Goal: Task Accomplishment & Management: Complete application form

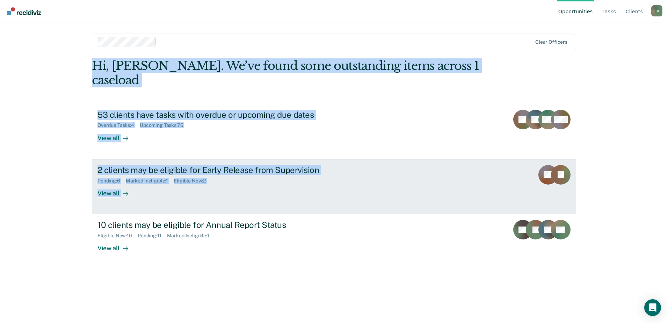
drag, startPoint x: 88, startPoint y: 204, endPoint x: 155, endPoint y: 199, distance: 67.5
click at [155, 199] on main "Clear officers Hi, [PERSON_NAME]. We’ve found some outstanding items across 1 c…" at bounding box center [333, 164] width 501 height 284
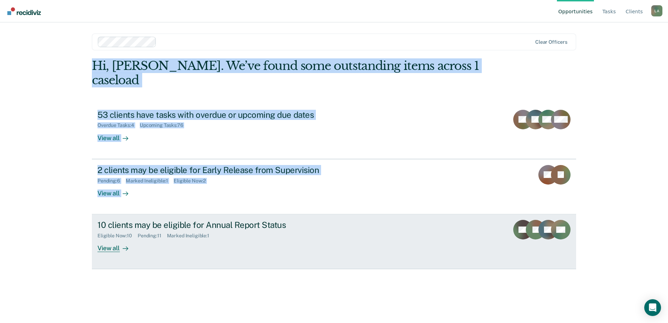
drag, startPoint x: 155, startPoint y: 199, endPoint x: 359, endPoint y: 229, distance: 205.7
click at [359, 229] on div "10 clients may be eligible for Annual Report Status Eligible Now : 10 Pending :…" at bounding box center [228, 236] width 262 height 32
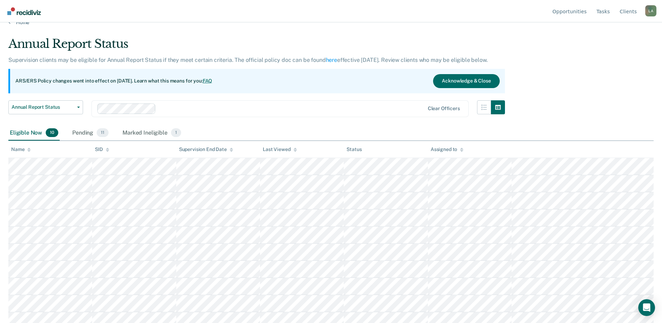
scroll to position [18, 0]
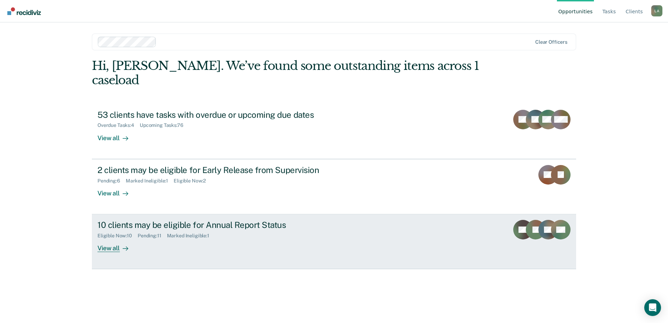
click at [115, 238] on div "View all" at bounding box center [116, 245] width 39 height 14
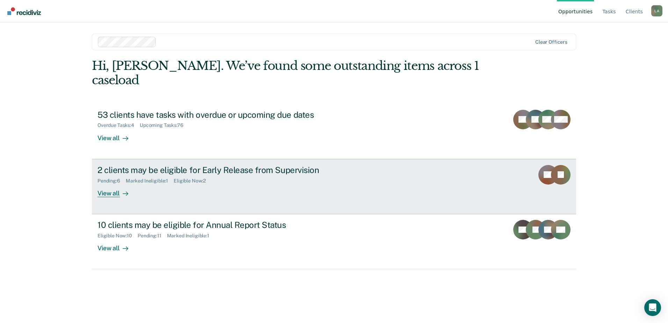
click at [118, 183] on div "View all" at bounding box center [116, 190] width 39 height 14
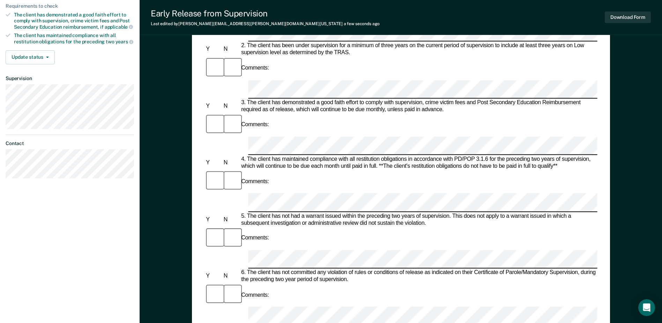
scroll to position [209, 0]
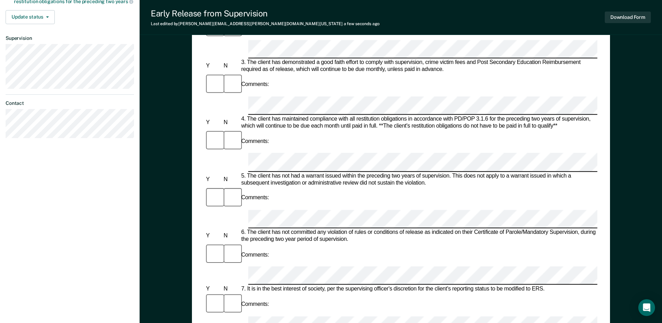
click at [428, 292] on div "Comments:" at bounding box center [401, 303] width 393 height 23
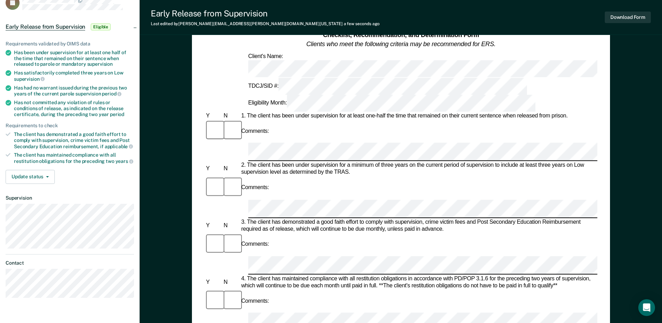
scroll to position [0, 0]
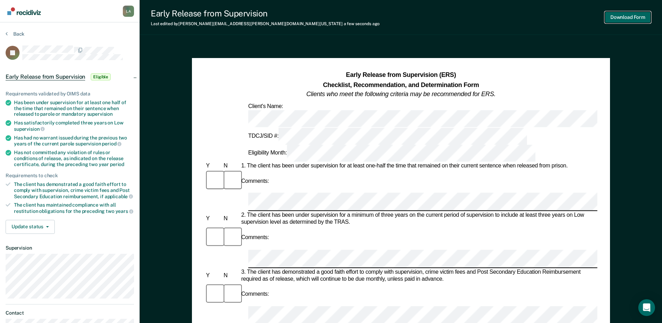
click at [629, 20] on button "Download Form" at bounding box center [628, 18] width 46 height 12
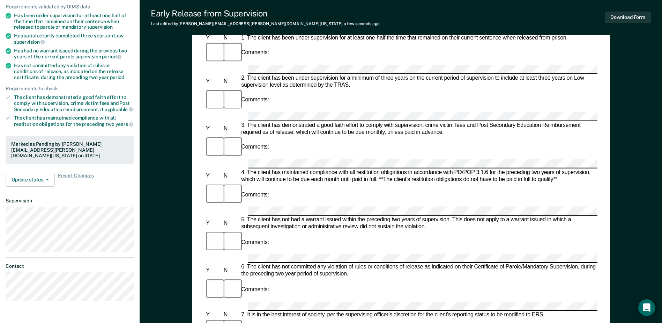
scroll to position [56, 0]
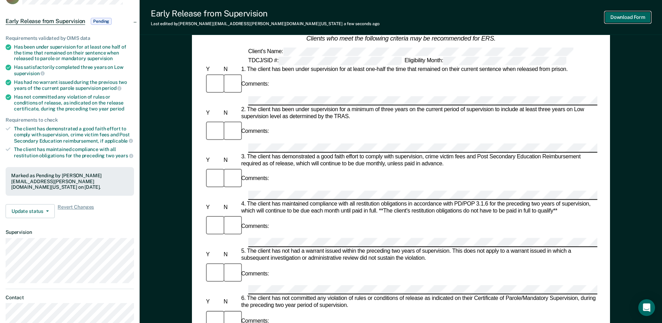
click at [616, 15] on button "Download Form" at bounding box center [628, 18] width 46 height 12
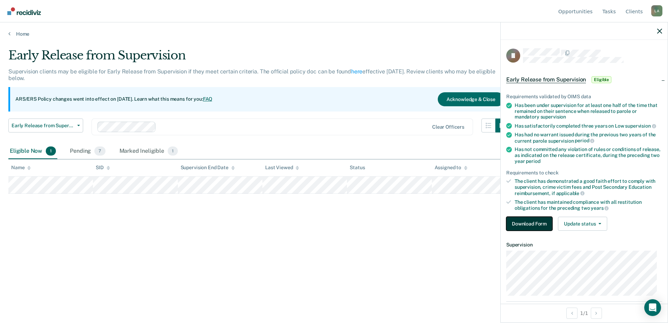
click at [524, 220] on button "Download Form" at bounding box center [529, 223] width 46 height 14
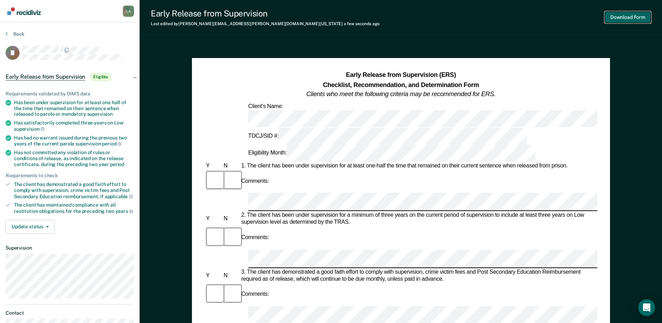
click at [619, 16] on button "Download Form" at bounding box center [628, 18] width 46 height 12
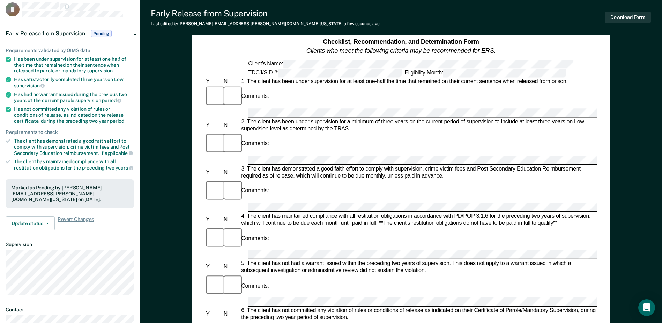
scroll to position [140, 0]
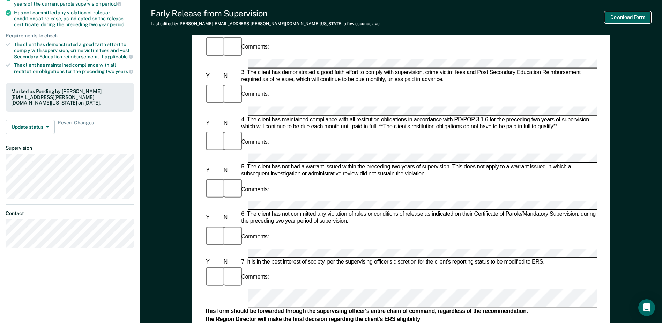
click at [625, 15] on button "Download Form" at bounding box center [628, 18] width 46 height 12
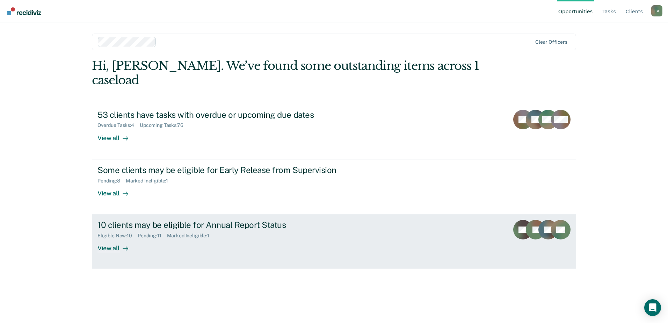
click at [112, 238] on div "View all" at bounding box center [116, 245] width 39 height 14
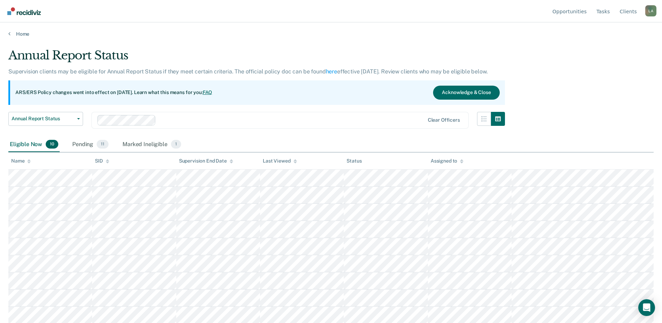
scroll to position [18, 0]
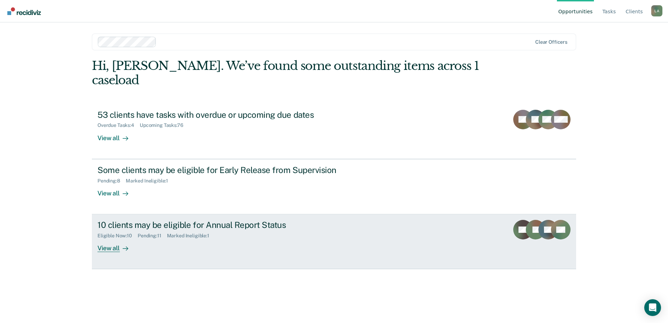
click at [113, 238] on div "View all" at bounding box center [116, 245] width 39 height 14
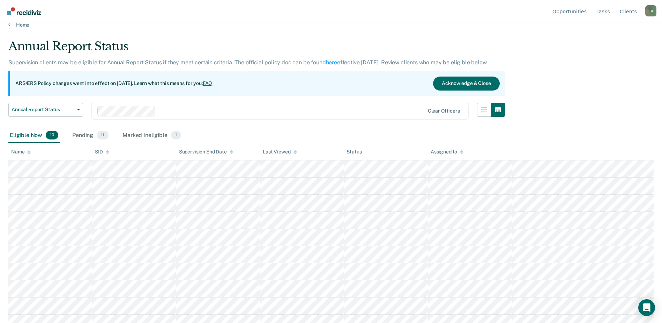
scroll to position [18, 0]
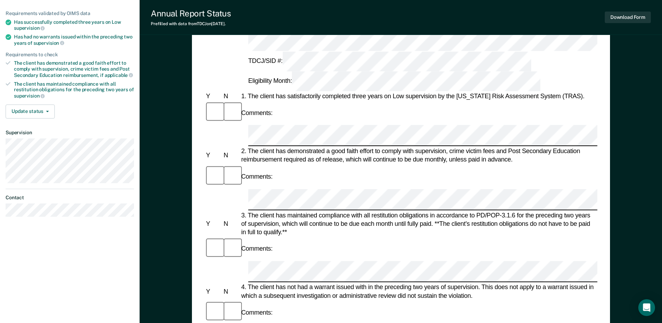
scroll to position [70, 0]
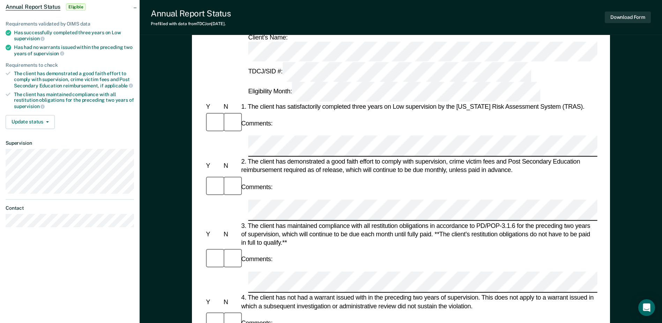
click at [234, 175] on div at bounding box center [230, 186] width 17 height 23
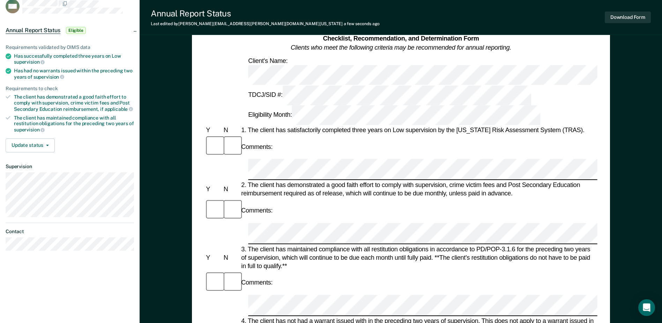
scroll to position [0, 0]
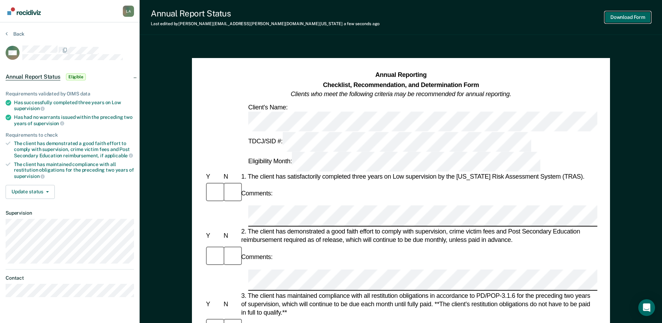
click at [620, 14] on button "Download Form" at bounding box center [628, 18] width 46 height 12
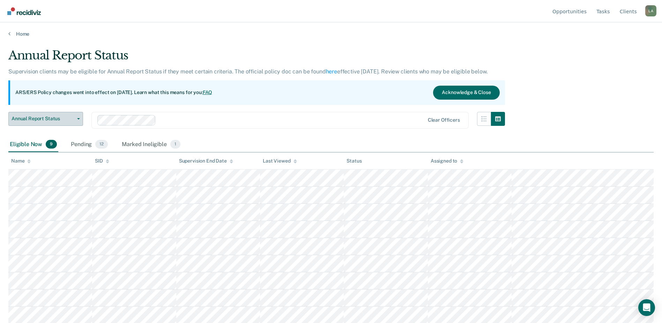
scroll to position [1, 0]
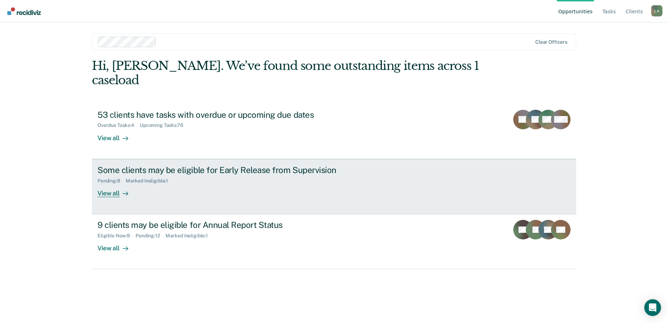
click at [118, 183] on div "View all" at bounding box center [116, 190] width 39 height 14
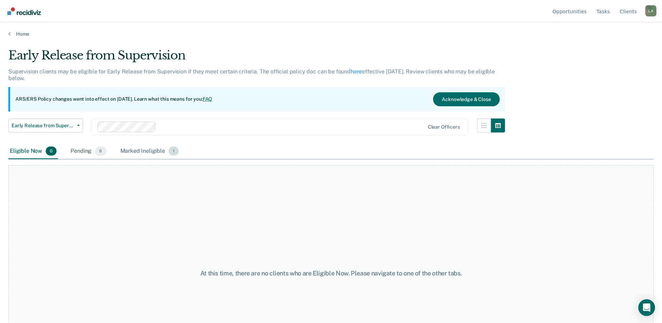
click at [139, 150] on div "Marked Ineligible 1" at bounding box center [149, 151] width 61 height 15
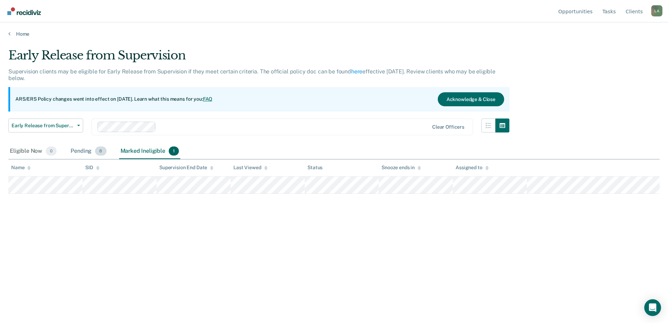
click at [85, 150] on div "Pending 8" at bounding box center [88, 151] width 38 height 15
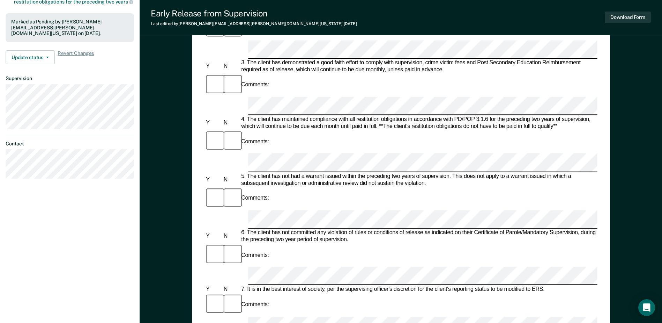
scroll to position [209, 0]
click at [625, 14] on button "Download Form" at bounding box center [628, 18] width 46 height 12
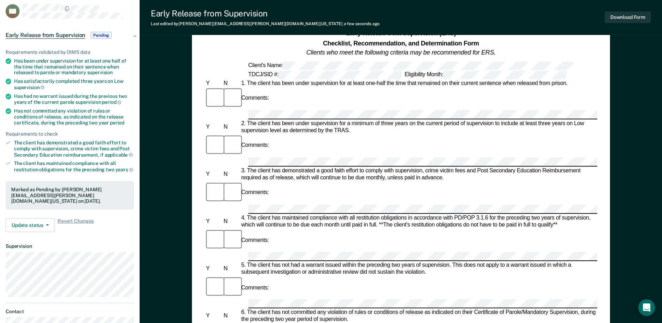
scroll to position [0, 0]
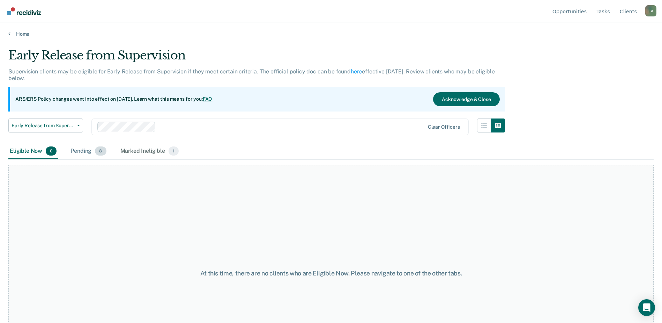
click at [86, 148] on div "Pending 8" at bounding box center [88, 151] width 38 height 15
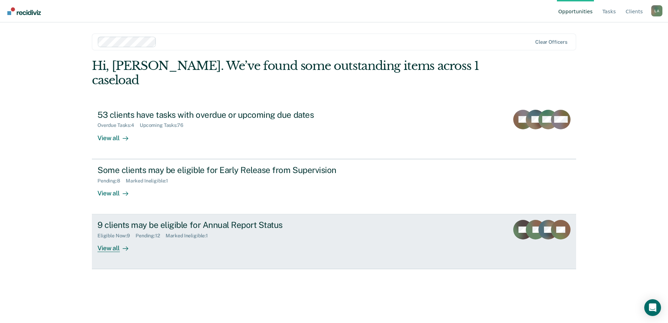
click at [115, 238] on div "View all" at bounding box center [116, 245] width 39 height 14
click at [113, 238] on div "View all" at bounding box center [116, 245] width 39 height 14
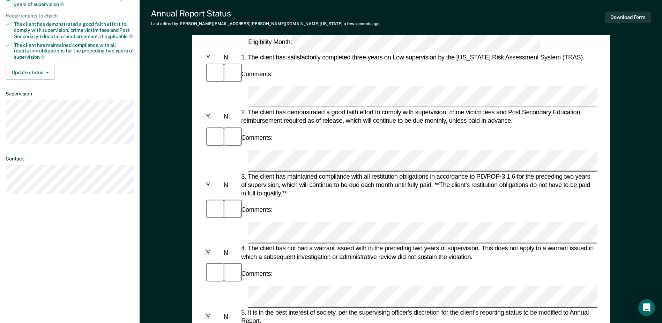
scroll to position [21, 0]
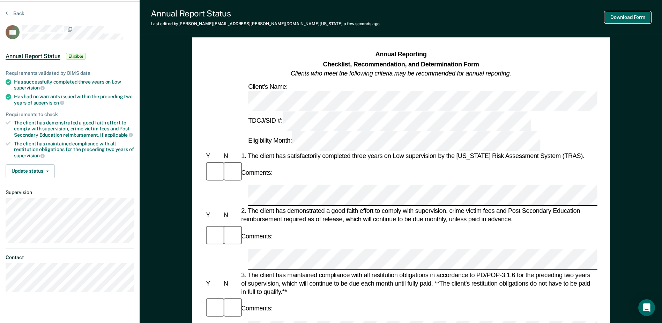
click at [630, 17] on button "Download Form" at bounding box center [628, 18] width 46 height 12
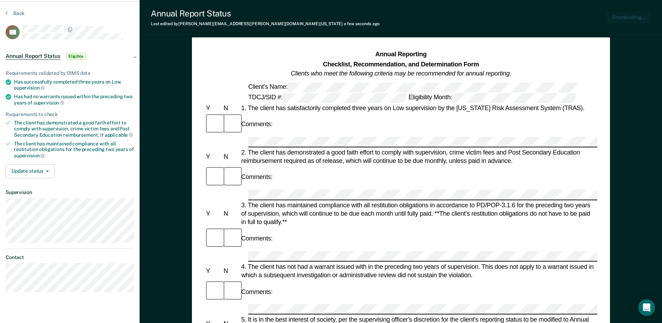
scroll to position [0, 0]
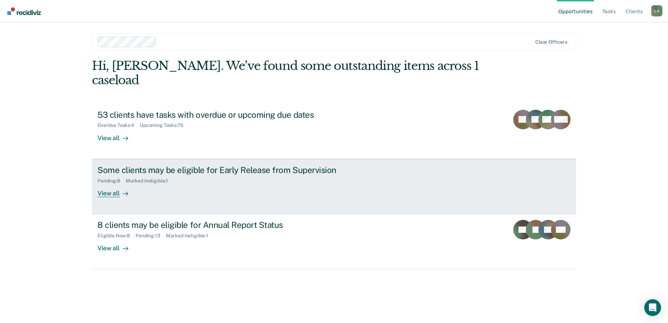
click at [115, 183] on div "View all" at bounding box center [116, 190] width 39 height 14
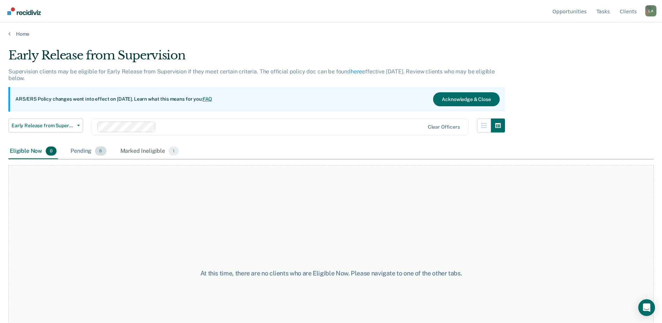
click at [86, 150] on div "Pending 8" at bounding box center [88, 151] width 38 height 15
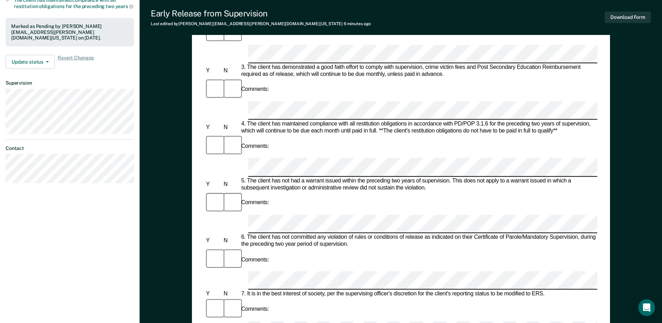
scroll to position [209, 0]
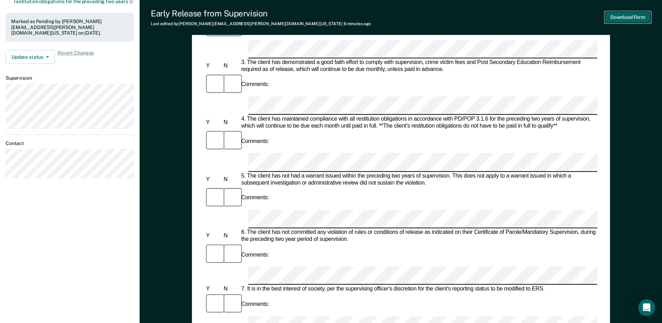
click at [615, 16] on button "Download Form" at bounding box center [628, 18] width 46 height 12
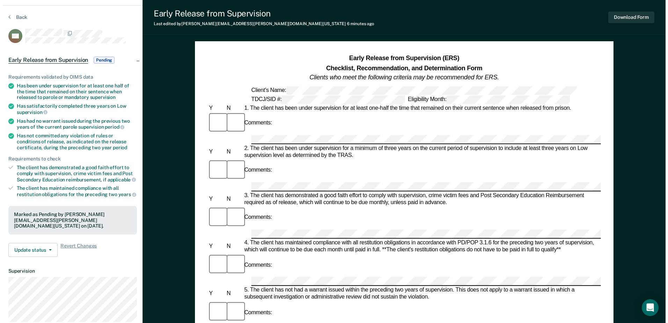
scroll to position [0, 0]
